Goal: Task Accomplishment & Management: Manage account settings

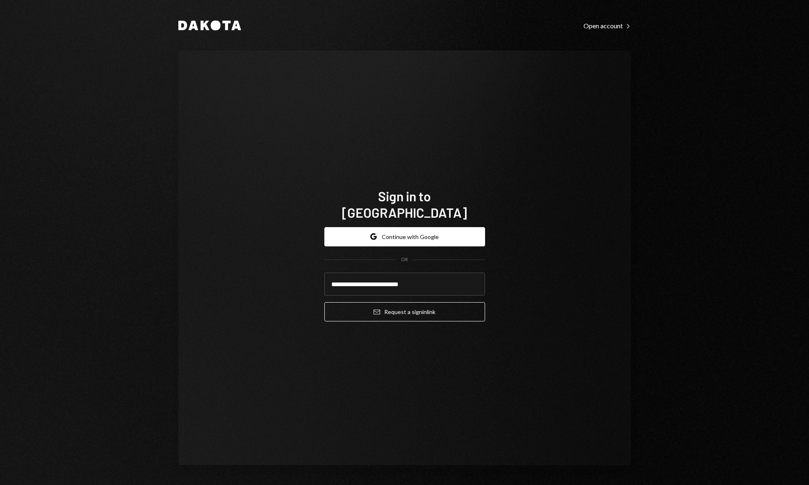
type input "**********"
click at [324, 302] on button "Email Request a sign in link" at bounding box center [404, 311] width 161 height 19
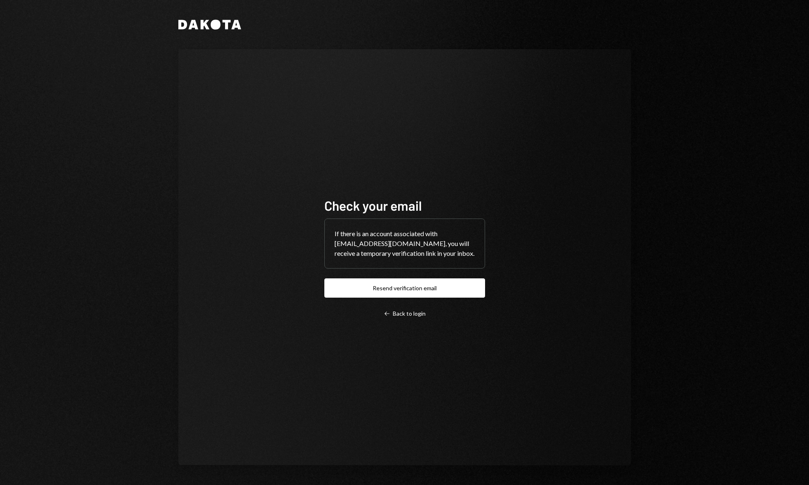
click at [466, 306] on div "Check your email If there is an account associated with services@vanafoundation…" at bounding box center [404, 257] width 161 height 120
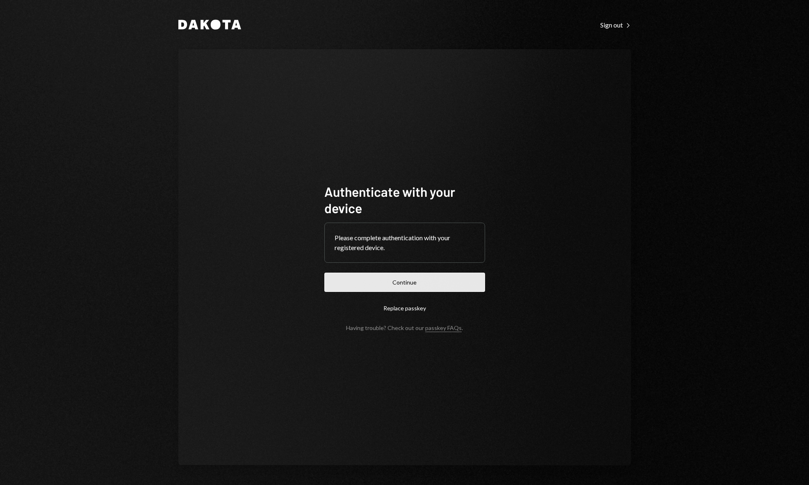
click at [422, 273] on button "Continue" at bounding box center [404, 282] width 161 height 19
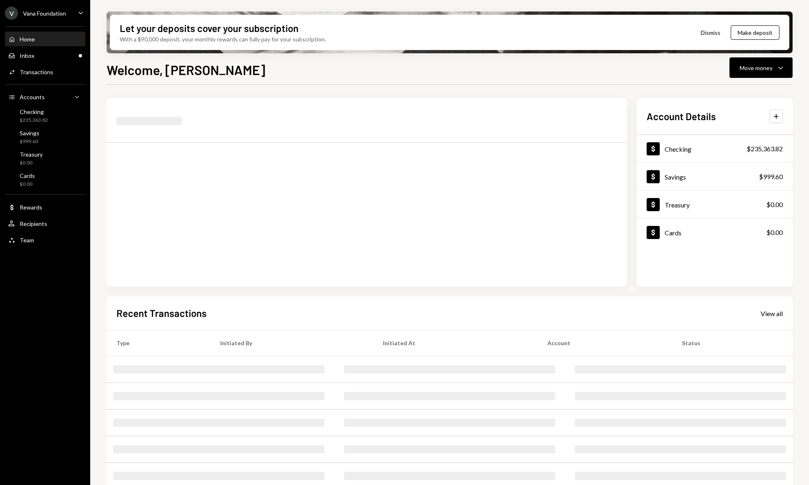
click at [49, 80] on div "Home Home Inbox Inbox Activities Transactions Accounts Accounts Caret Down Chec…" at bounding box center [45, 134] width 90 height 227
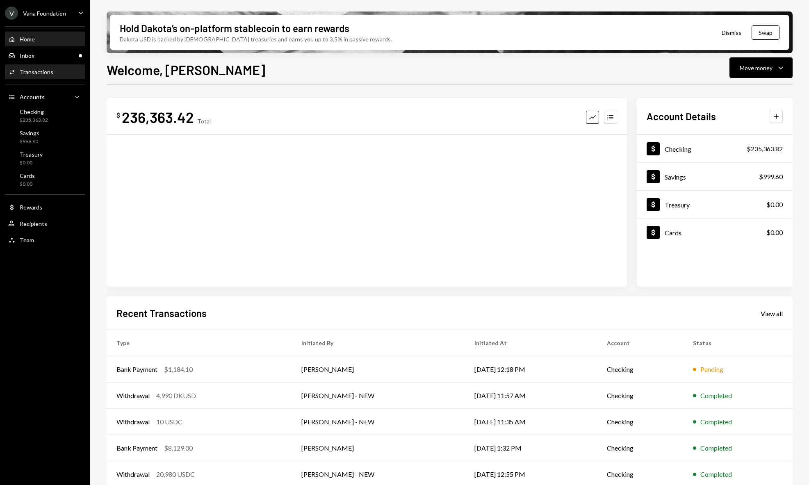
click at [52, 76] on div "Activities Transactions" at bounding box center [45, 72] width 74 height 14
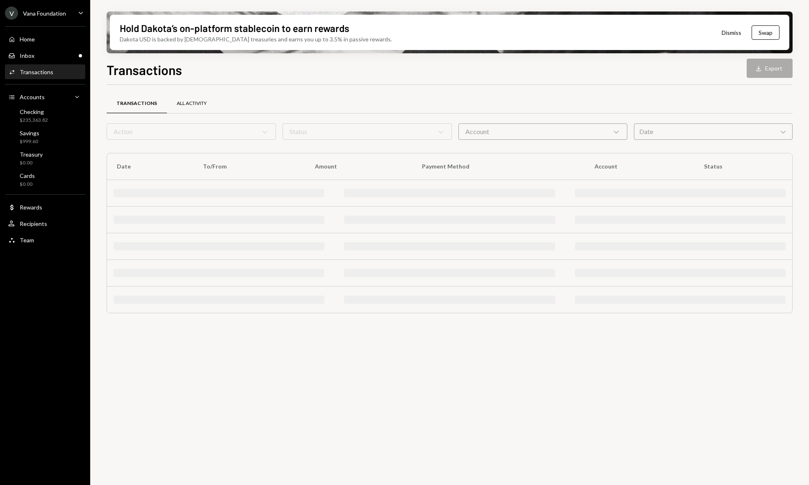
click at [191, 95] on div "All Activity" at bounding box center [192, 104] width 50 height 20
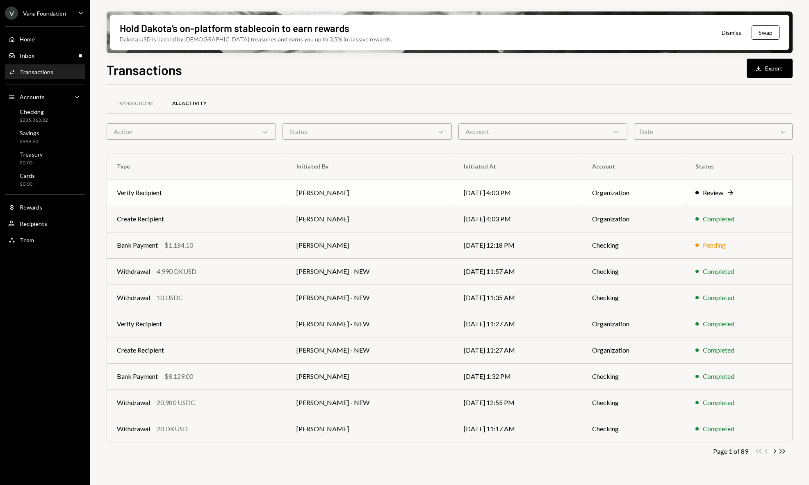
click at [357, 195] on td "[PERSON_NAME]" at bounding box center [370, 192] width 168 height 26
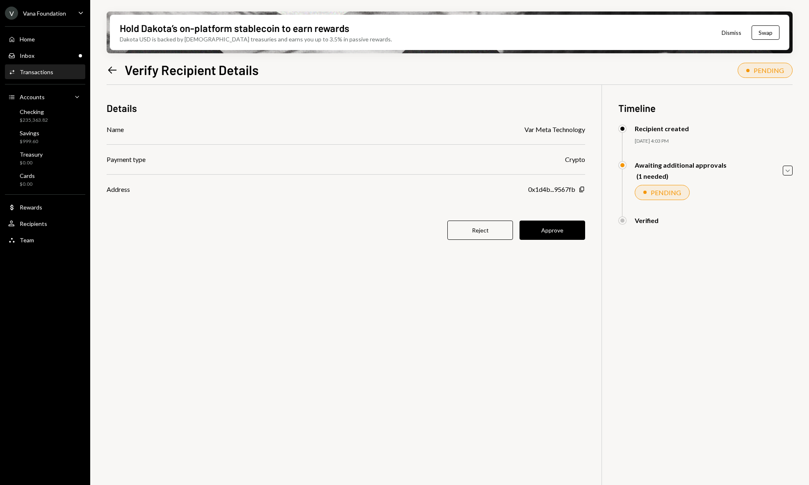
click at [562, 235] on button "Approve" at bounding box center [552, 229] width 66 height 19
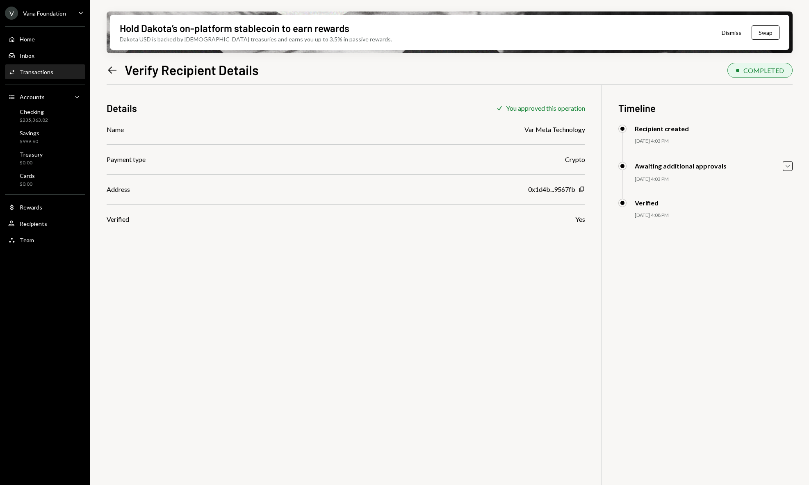
click at [121, 69] on div "Left Arrow Verify Recipient Details" at bounding box center [183, 69] width 152 height 16
click at [117, 70] on icon "Left Arrow" at bounding box center [112, 69] width 11 height 11
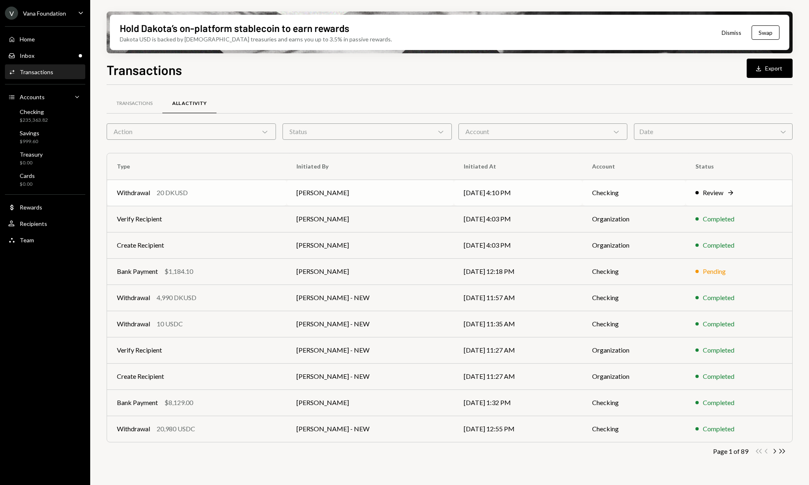
click at [758, 192] on div "Review Right Arrow" at bounding box center [738, 193] width 87 height 10
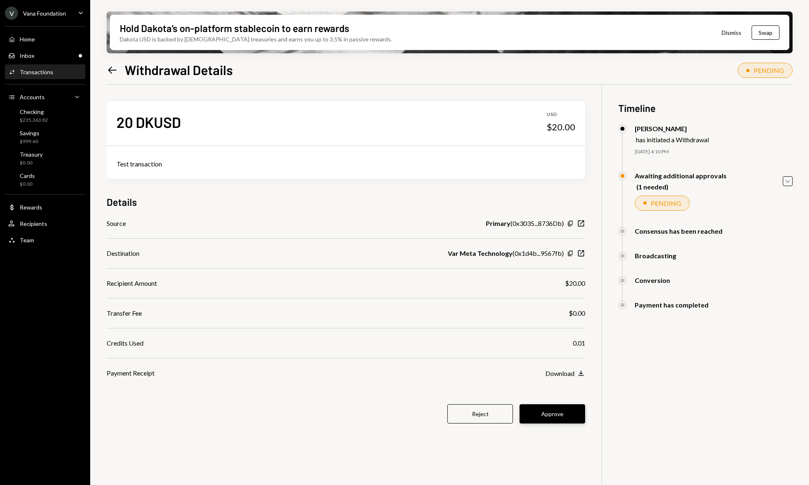
click at [558, 418] on button "Approve" at bounding box center [552, 413] width 66 height 19
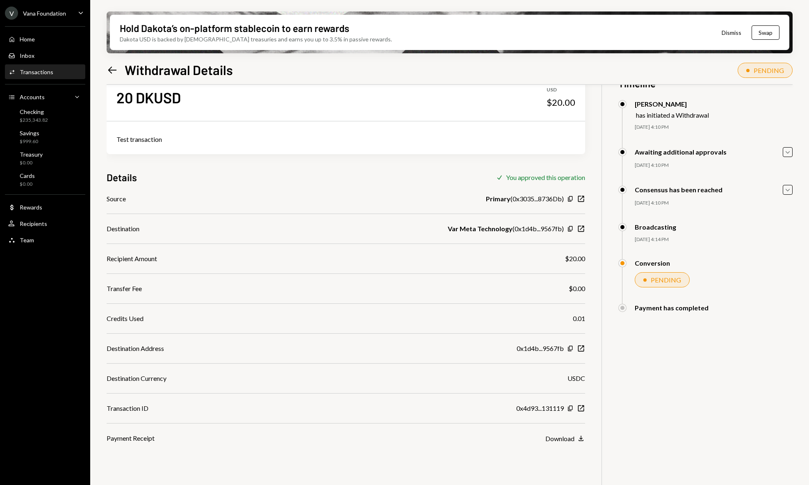
scroll to position [66, 0]
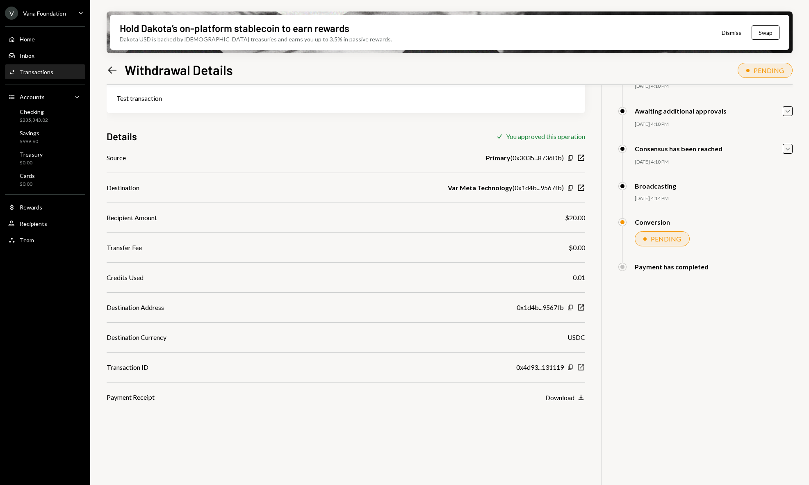
click at [584, 367] on icon "New Window" at bounding box center [581, 367] width 8 height 8
